Goal: Task Accomplishment & Management: Use online tool/utility

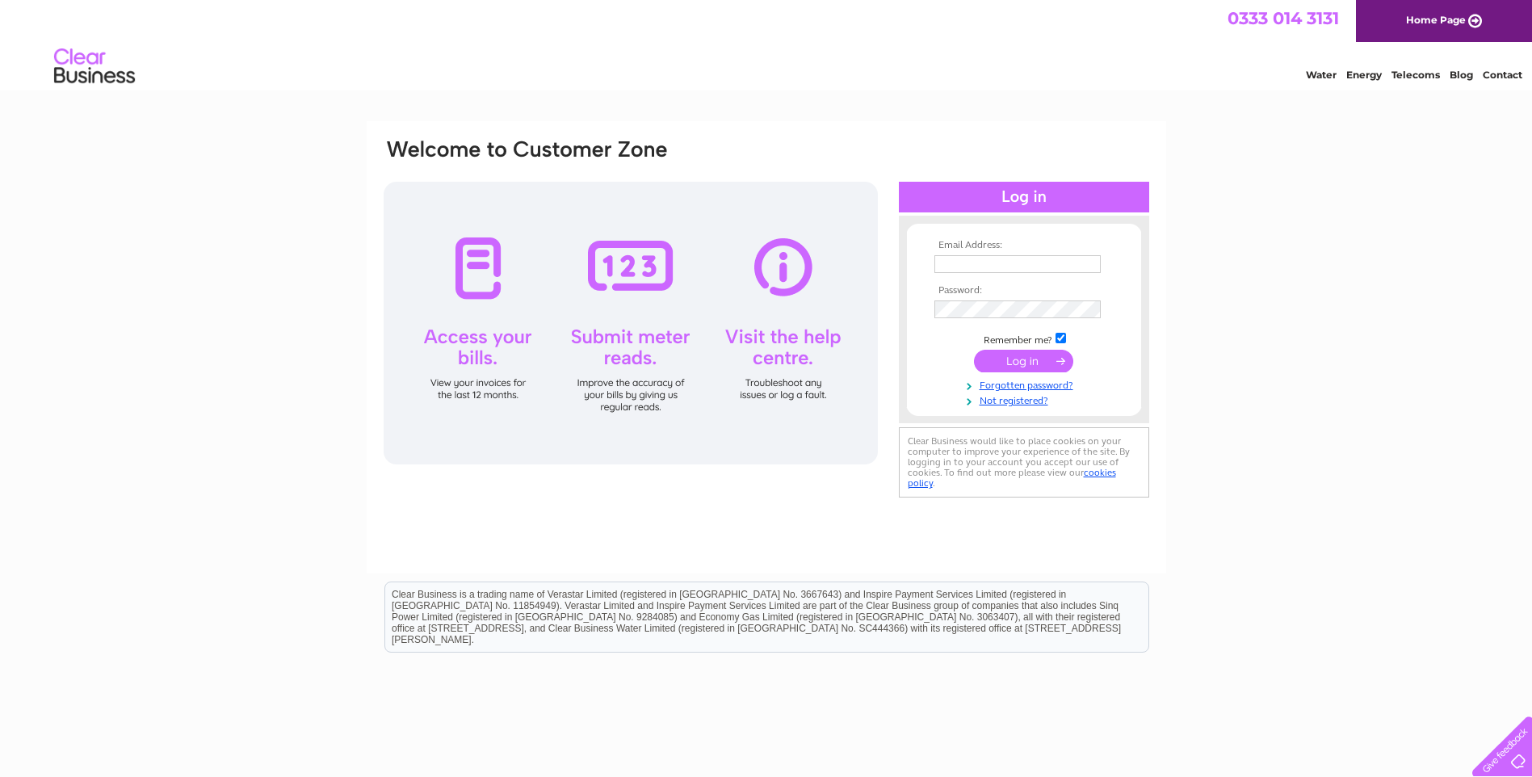
type input "info@englishandcontinentalantiques.com"
click at [1034, 366] on input "submit" at bounding box center [1023, 361] width 99 height 23
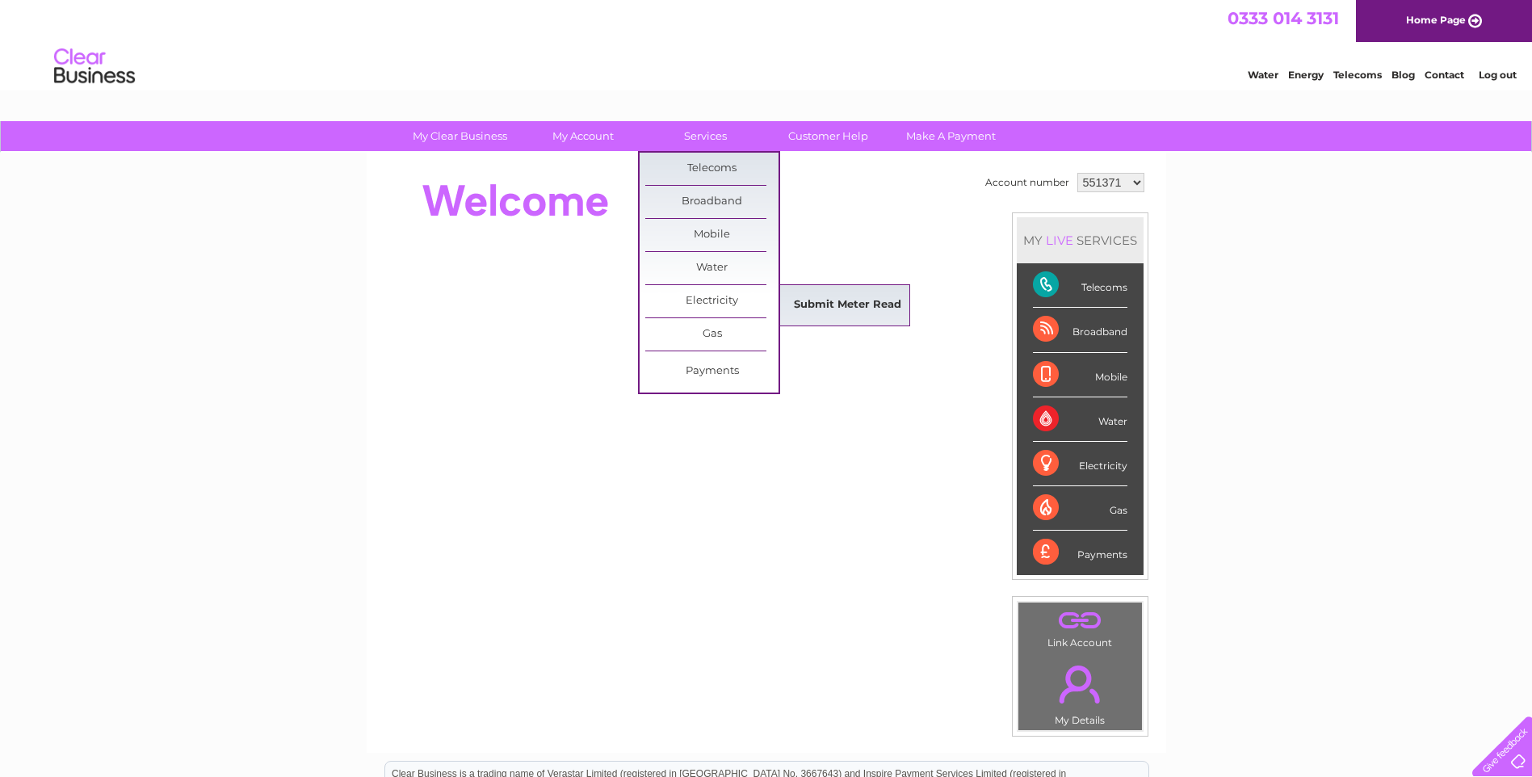
click at [799, 296] on link "Submit Meter Read" at bounding box center [847, 305] width 133 height 32
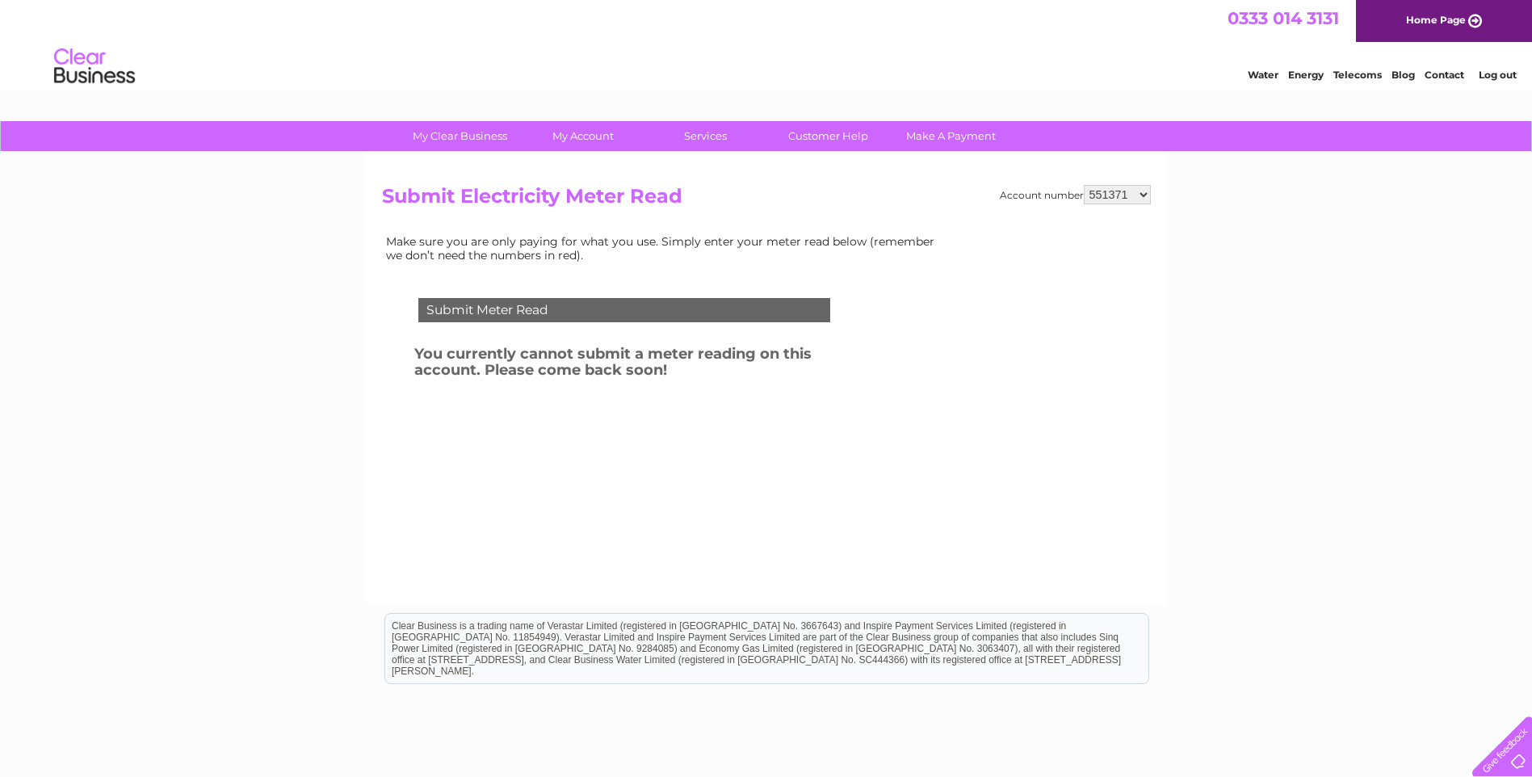
click at [1144, 196] on select "551371 1120080" at bounding box center [1117, 194] width 67 height 19
select select "1120080"
click at [1084, 185] on select "551371 1120080" at bounding box center [1117, 194] width 67 height 19
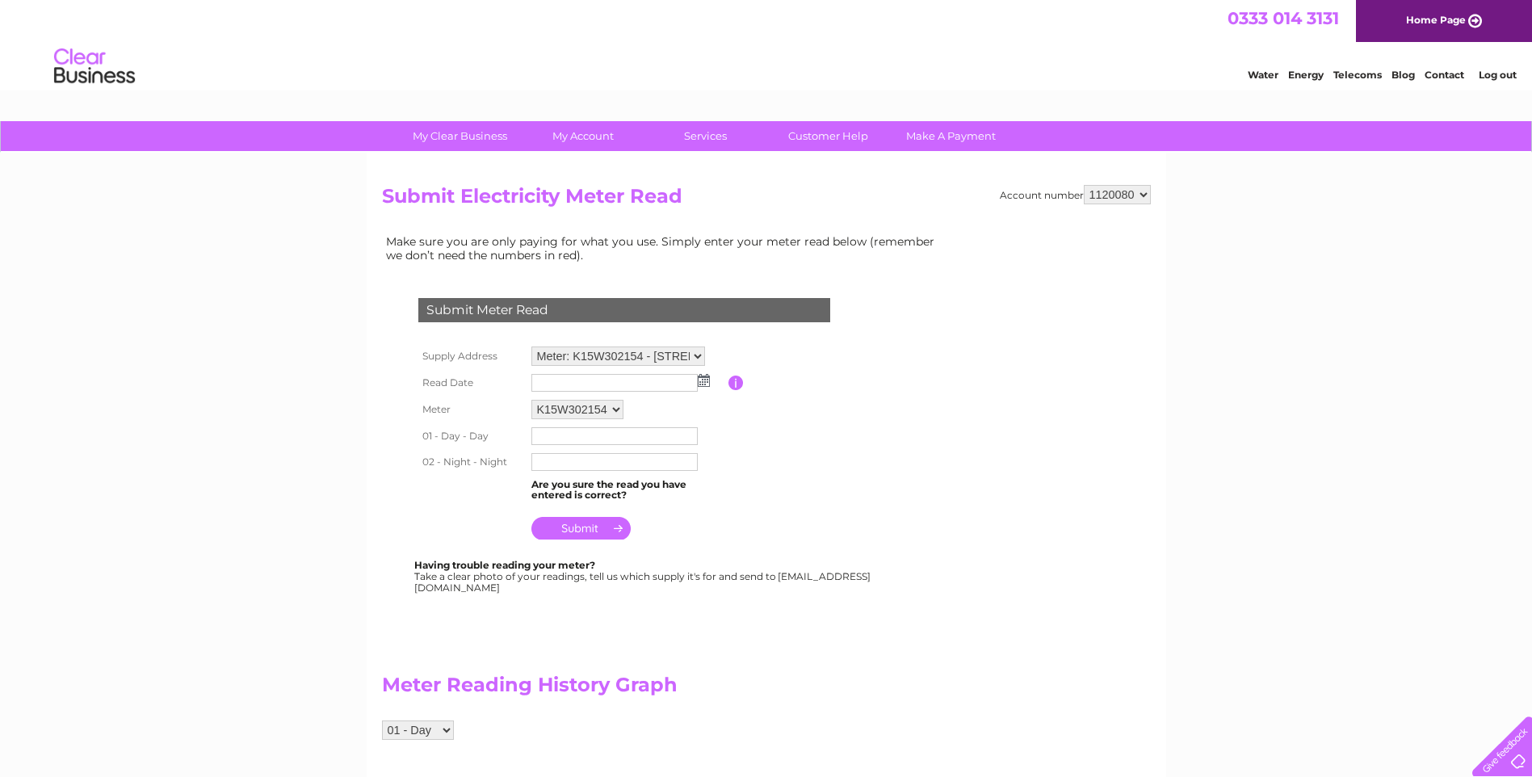
click at [709, 381] on img at bounding box center [704, 380] width 12 height 13
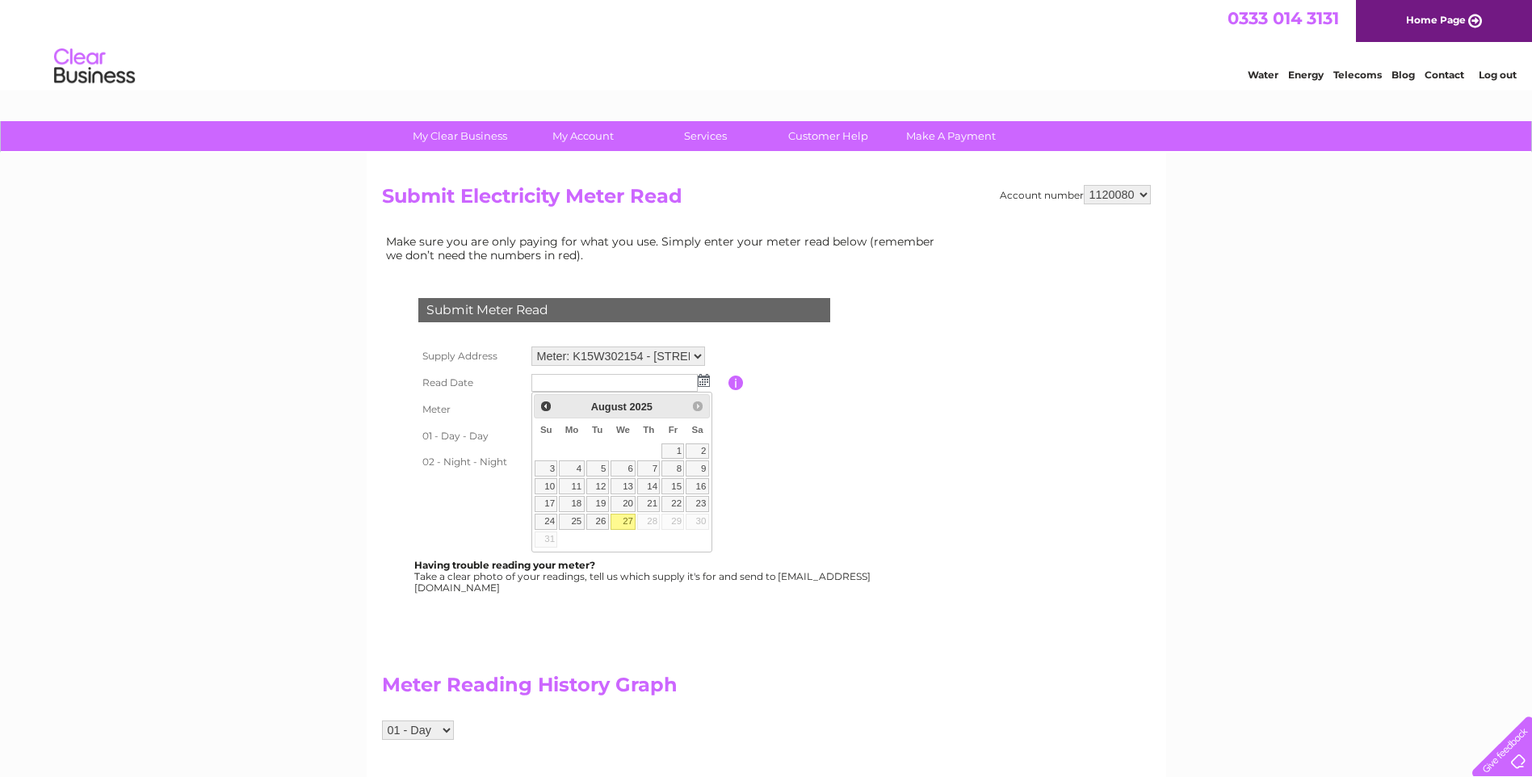
click at [627, 518] on link "27" at bounding box center [623, 522] width 26 height 16
type input "[DATE]"
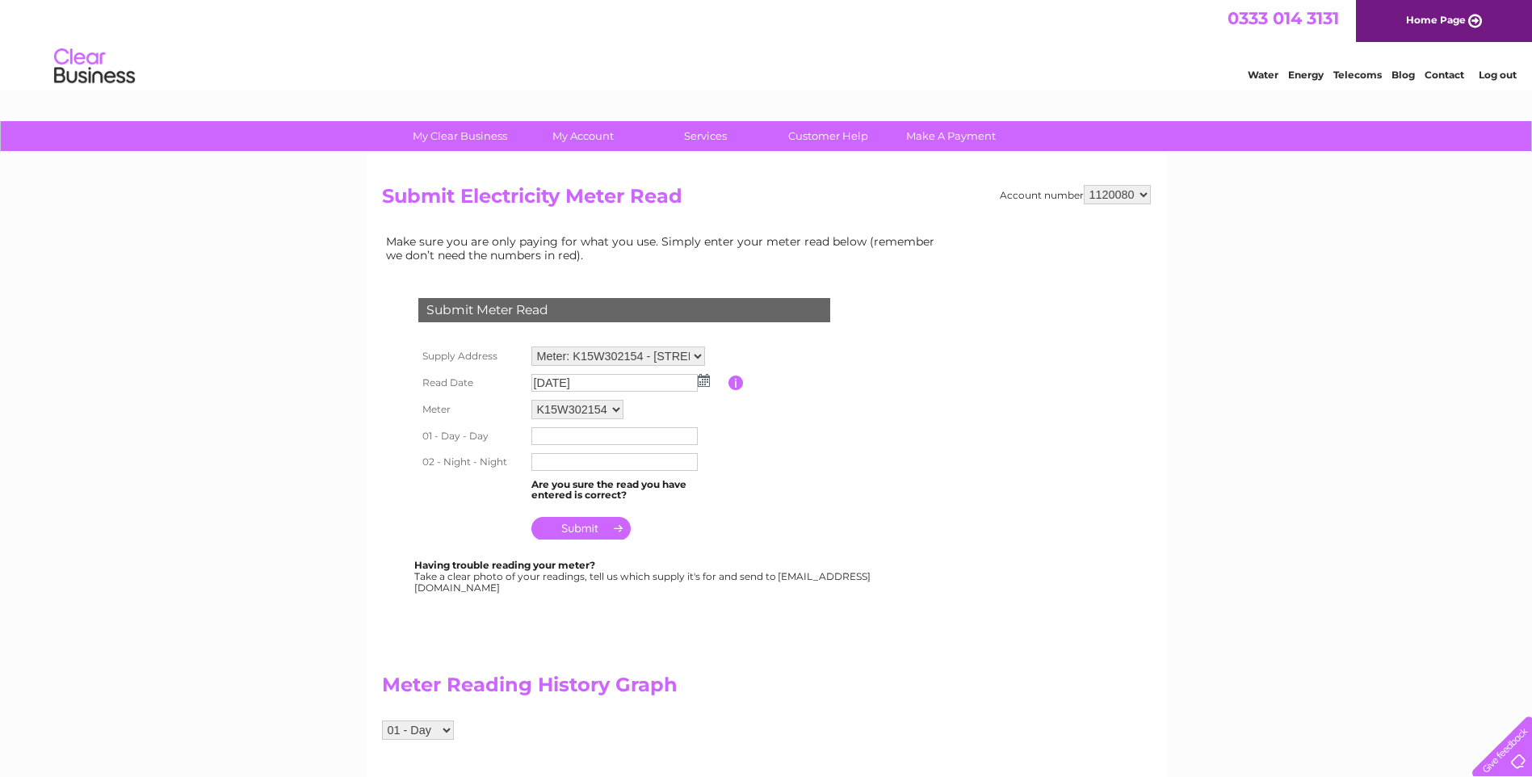
click at [584, 439] on input "text" at bounding box center [614, 436] width 166 height 18
type input "22106"
click at [689, 459] on input "text" at bounding box center [614, 464] width 166 height 18
type input "38856"
click at [613, 526] on input "submit" at bounding box center [580, 528] width 99 height 23
